Goal: Transaction & Acquisition: Purchase product/service

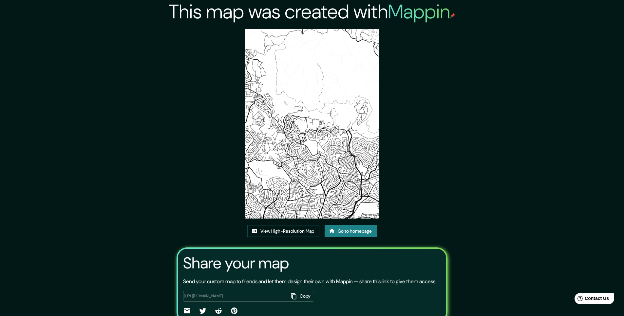
click at [343, 232] on link "Go to homepage" at bounding box center [351, 231] width 52 height 12
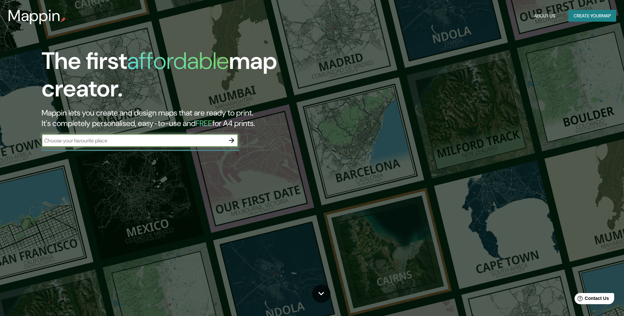
click at [165, 144] on input "text" at bounding box center [134, 141] width 184 height 8
click at [178, 145] on div "​" at bounding box center [140, 140] width 197 height 13
paste input "34FM+VRG [PERSON_NAME] y [PERSON_NAME], [GEOGRAPHIC_DATA] 14810"
type input "34FM+VRG [PERSON_NAME] y [PERSON_NAME], [GEOGRAPHIC_DATA] 14810"
click at [230, 141] on icon "button" at bounding box center [231, 140] width 5 height 5
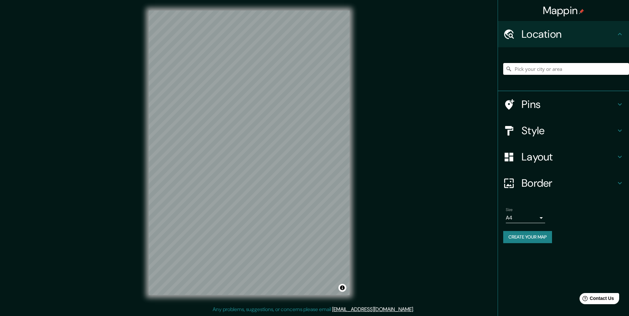
click at [558, 67] on input "Pick your city or area" at bounding box center [566, 69] width 126 height 12
paste input "34FM+VRG [PERSON_NAME] y [PERSON_NAME], [GEOGRAPHIC_DATA] 14810"
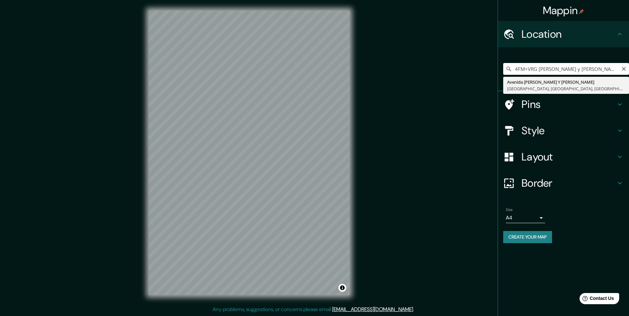
type input "[GEOGRAPHIC_DATA][PERSON_NAME][PERSON_NAME], [GEOGRAPHIC_DATA], [GEOGRAPHIC_DAT…"
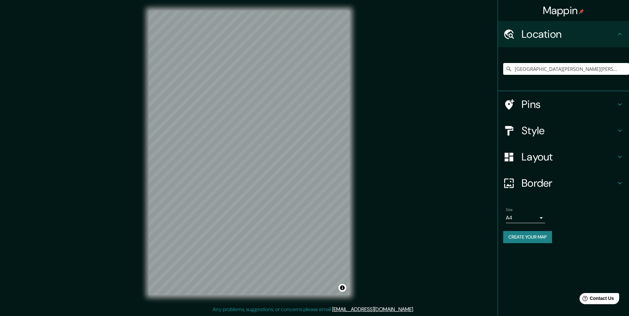
click at [546, 131] on h4 "Style" at bounding box center [569, 130] width 94 height 13
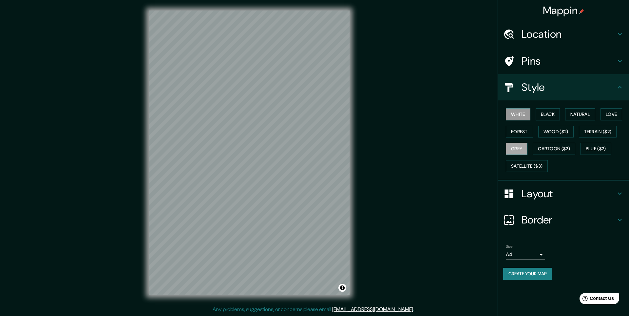
click at [513, 149] on button "Grey" at bounding box center [517, 149] width 22 height 12
click at [550, 114] on button "Black" at bounding box center [548, 114] width 25 height 12
click at [579, 113] on button "Natural" at bounding box center [580, 114] width 30 height 12
click at [614, 115] on button "Love" at bounding box center [612, 114] width 22 height 12
click at [607, 131] on button "Terrain ($2)" at bounding box center [598, 132] width 38 height 12
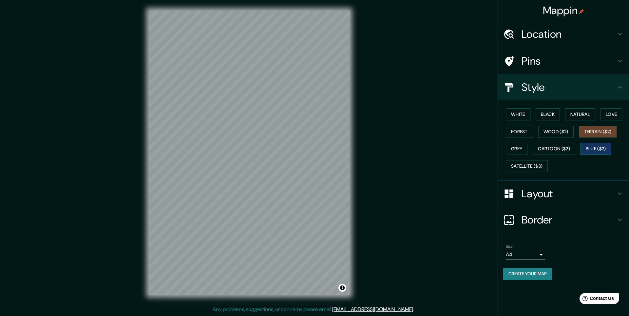
click at [593, 146] on button "Blue ($2)" at bounding box center [596, 149] width 31 height 12
click at [545, 55] on h4 "Pins" at bounding box center [569, 60] width 94 height 13
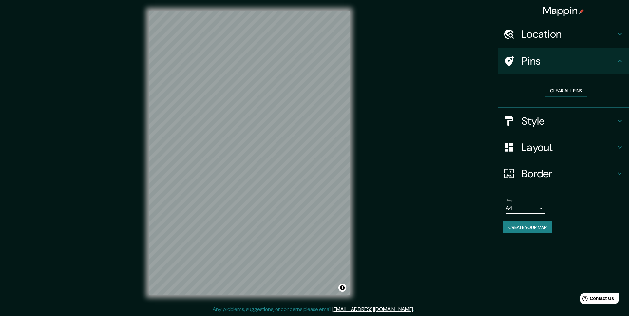
click at [552, 38] on h4 "Location" at bounding box center [569, 34] width 94 height 13
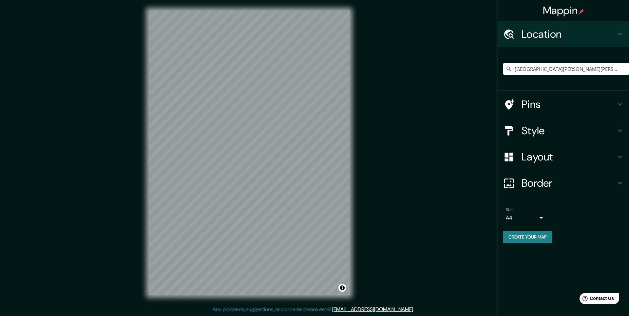
click at [543, 68] on input "[GEOGRAPHIC_DATA][PERSON_NAME][PERSON_NAME], [GEOGRAPHIC_DATA], [GEOGRAPHIC_DAT…" at bounding box center [566, 69] width 126 height 12
click at [553, 74] on input "[GEOGRAPHIC_DATA][PERSON_NAME][PERSON_NAME], [GEOGRAPHIC_DATA], [GEOGRAPHIC_DAT…" at bounding box center [566, 69] width 126 height 12
paste input "-6.925217705646228, -79.8654055794657"
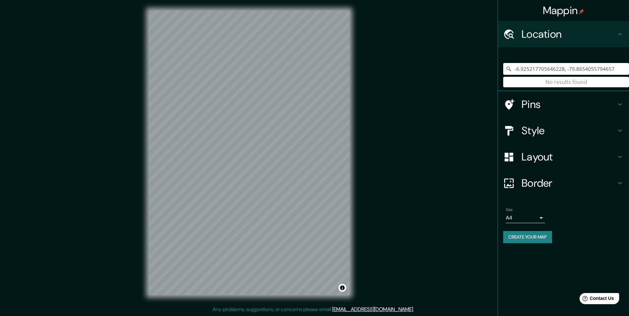
type input "-6.925217705646228, -79.8654055794657"
drag, startPoint x: 617, startPoint y: 70, endPoint x: 454, endPoint y: 76, distance: 163.3
click at [464, 77] on div "Mappin Location [GEOGRAPHIC_DATA] No results found Pins Style Layout Border Cho…" at bounding box center [314, 158] width 629 height 316
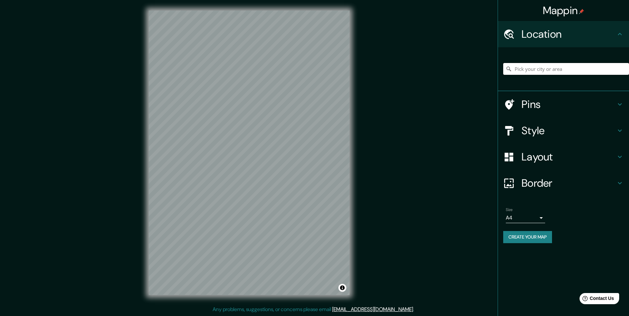
click at [532, 72] on input "Pick your city or area" at bounding box center [566, 69] width 126 height 12
paste input "34FM+VRG [PERSON_NAME] y [PERSON_NAME], [GEOGRAPHIC_DATA] 14810"
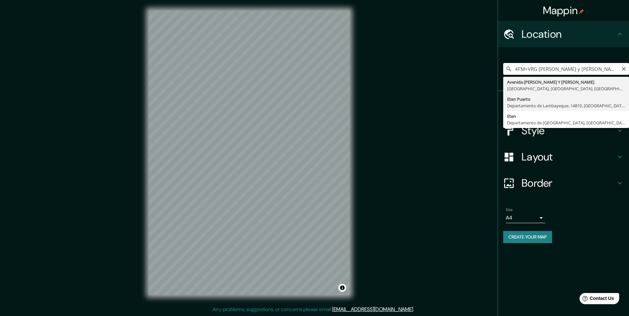
type input "[GEOGRAPHIC_DATA], [GEOGRAPHIC_DATA], 14810, [GEOGRAPHIC_DATA]"
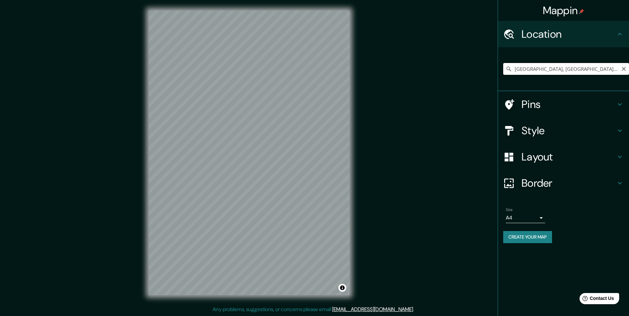
click at [569, 73] on input "[GEOGRAPHIC_DATA], [GEOGRAPHIC_DATA], 14810, [GEOGRAPHIC_DATA]" at bounding box center [566, 69] width 126 height 12
click at [604, 71] on input "[GEOGRAPHIC_DATA], [GEOGRAPHIC_DATA], 14810, [GEOGRAPHIC_DATA]" at bounding box center [566, 69] width 126 height 12
click at [628, 72] on input "[GEOGRAPHIC_DATA], [GEOGRAPHIC_DATA], 14810, [GEOGRAPHIC_DATA]" at bounding box center [566, 69] width 126 height 12
click at [625, 71] on icon "Clear" at bounding box center [623, 68] width 5 height 5
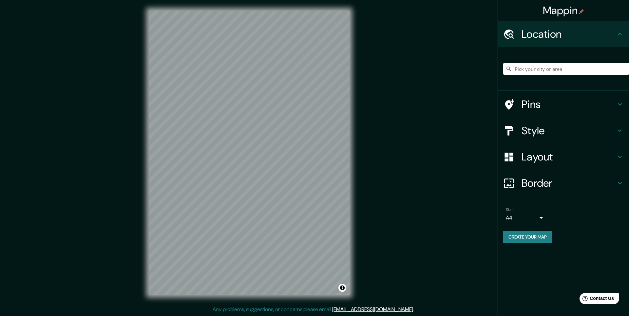
paste input "34FM+VRG [PERSON_NAME] y [PERSON_NAME], [GEOGRAPHIC_DATA] 14810"
click at [549, 70] on input "[GEOGRAPHIC_DATA][PERSON_NAME][PERSON_NAME], [GEOGRAPHIC_DATA], [GEOGRAPHIC_DAT…" at bounding box center [566, 69] width 126 height 12
click at [554, 69] on input "[GEOGRAPHIC_DATA][PERSON_NAME][PERSON_NAME], [GEOGRAPHIC_DATA], [GEOGRAPHIC_DAT…" at bounding box center [566, 69] width 126 height 12
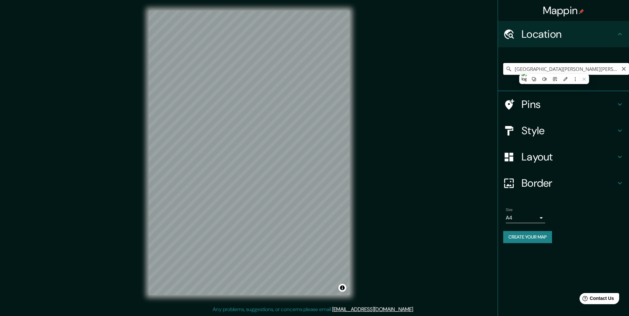
paste input "34FM+VRG [PERSON_NAME] y [PERSON_NAME], [GEOGRAPHIC_DATA] 14810"
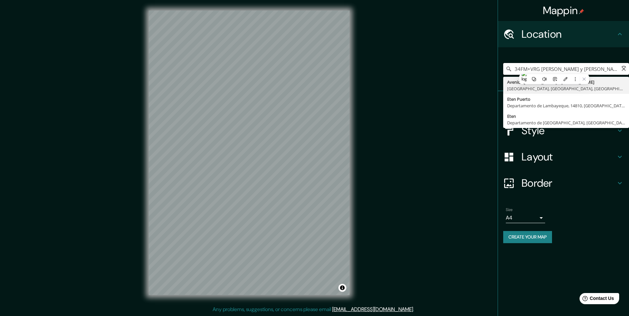
scroll to position [0, 3]
click at [480, 93] on div "Mappin Location 34FM+[GEOGRAPHIC_DATA][PERSON_NAME][PERSON_NAME], [GEOGRAPHIC_D…" at bounding box center [314, 158] width 629 height 316
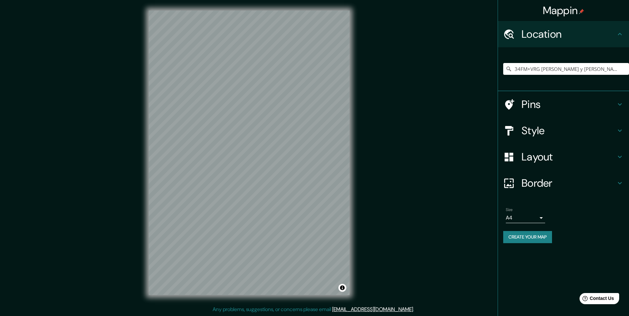
click at [539, 61] on div "34FM+VRG [PERSON_NAME] y [PERSON_NAME], [GEOGRAPHIC_DATA] 14810 [GEOGRAPHIC_DAT…" at bounding box center [566, 68] width 126 height 33
drag, startPoint x: 539, startPoint y: 61, endPoint x: 539, endPoint y: 66, distance: 4.9
click at [539, 61] on div "34FM+VRG [PERSON_NAME] y [PERSON_NAME], [GEOGRAPHIC_DATA] 14810 [GEOGRAPHIC_DAT…" at bounding box center [566, 68] width 126 height 33
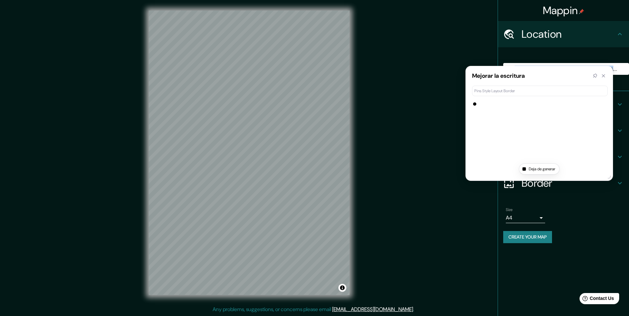
click at [540, 69] on div "Mejorar la escritura" at bounding box center [539, 76] width 147 height 20
click at [548, 52] on div "34FM+VRG [PERSON_NAME] y [PERSON_NAME], [GEOGRAPHIC_DATA] 14810 [GEOGRAPHIC_DAT…" at bounding box center [566, 68] width 126 height 33
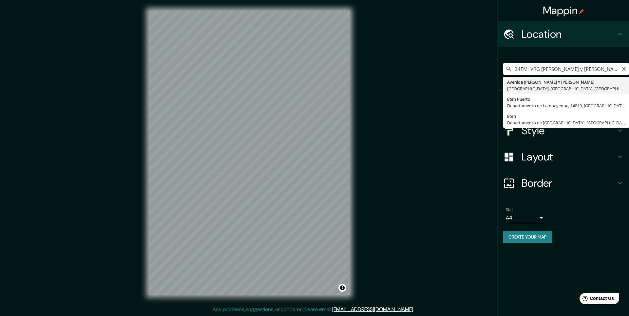
click at [546, 70] on input "34FM+VRG [PERSON_NAME] y [PERSON_NAME], [GEOGRAPHIC_DATA] 14810" at bounding box center [566, 69] width 126 height 12
paste input "Estación Ferroviaria Pto. Eten"
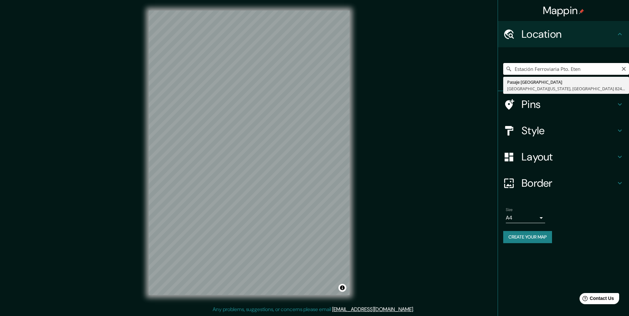
click at [516, 68] on input "Estación Ferroviaria Pto. Eten" at bounding box center [566, 69] width 126 height 12
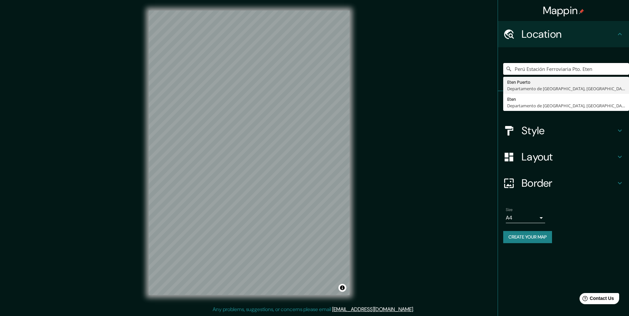
drag, startPoint x: 606, startPoint y: 66, endPoint x: 628, endPoint y: 99, distance: 39.7
click at [629, 99] on html "Mappin Location [GEOGRAPHIC_DATA] Estación Ferroviaria Pto. Eten Eten Puerto De…" at bounding box center [314, 158] width 629 height 316
type input "[GEOGRAPHIC_DATA], [GEOGRAPHIC_DATA], [GEOGRAPHIC_DATA]"
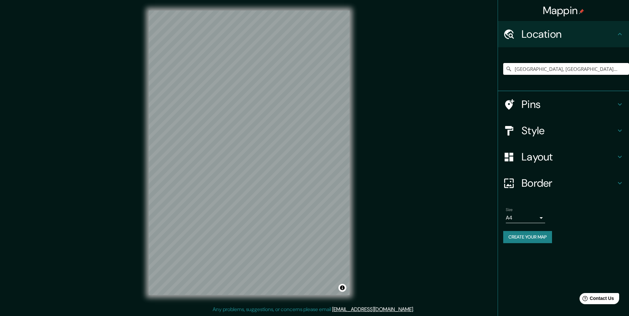
click at [540, 71] on input "[GEOGRAPHIC_DATA], [GEOGRAPHIC_DATA], [GEOGRAPHIC_DATA]" at bounding box center [566, 69] width 126 height 12
click at [626, 69] on icon "Clear" at bounding box center [623, 68] width 5 height 5
click at [546, 72] on input "Pick your city or area" at bounding box center [566, 69] width 126 height 12
paste input "34FM+VRG [PERSON_NAME] y [PERSON_NAME], [GEOGRAPHIC_DATA] 14810"
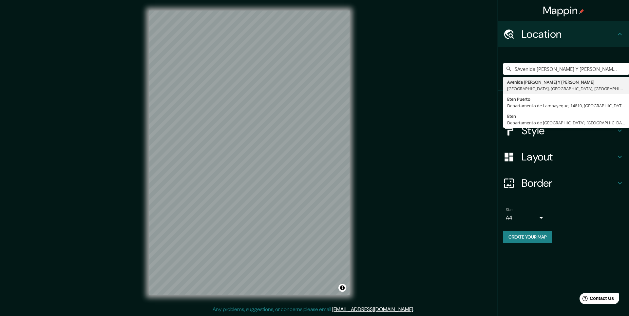
type input "SAvenida [PERSON_NAME] Y [PERSON_NAME], Eten Puerto, [GEOGRAPHIC_DATA], [GEOGRA…"
